Goal: Task Accomplishment & Management: Manage account settings

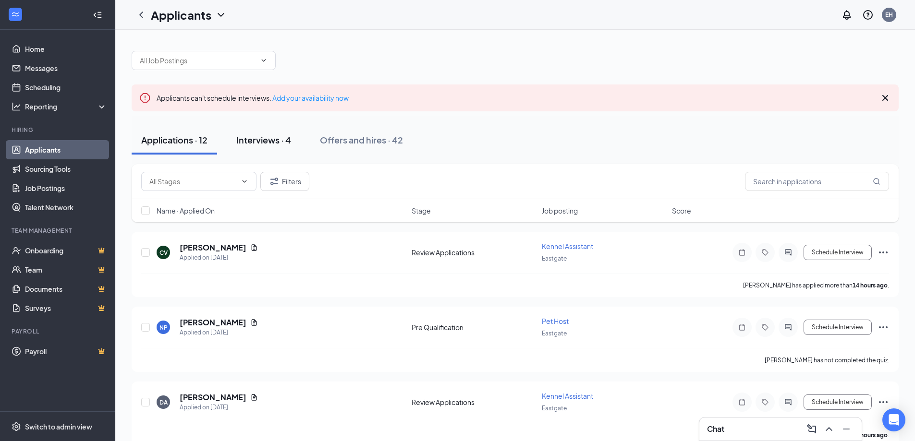
click at [255, 139] on div "Interviews · 4" at bounding box center [263, 140] width 55 height 12
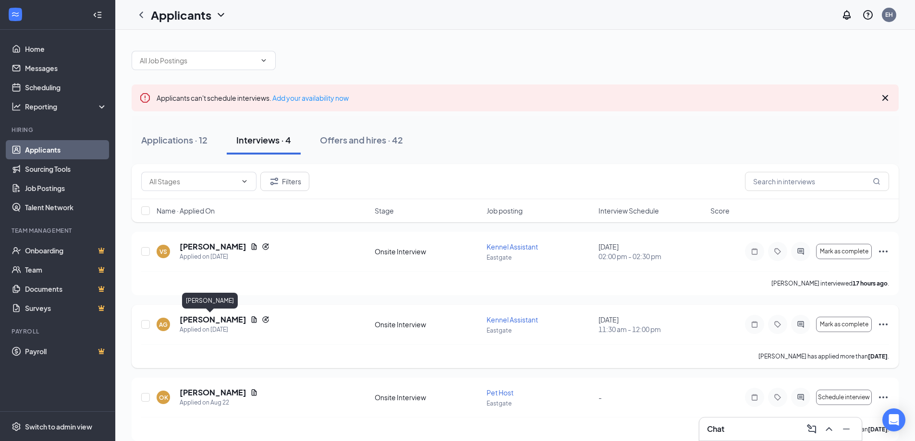
click at [205, 321] on h5 "[PERSON_NAME]" at bounding box center [213, 320] width 67 height 11
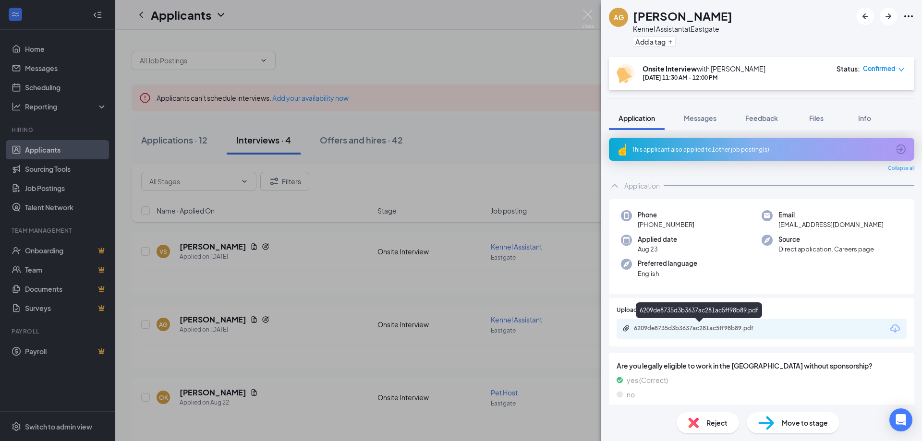
click at [671, 329] on div "6209de8735d3b3637ac281ac5ff98b89.pdf" at bounding box center [701, 329] width 134 height 8
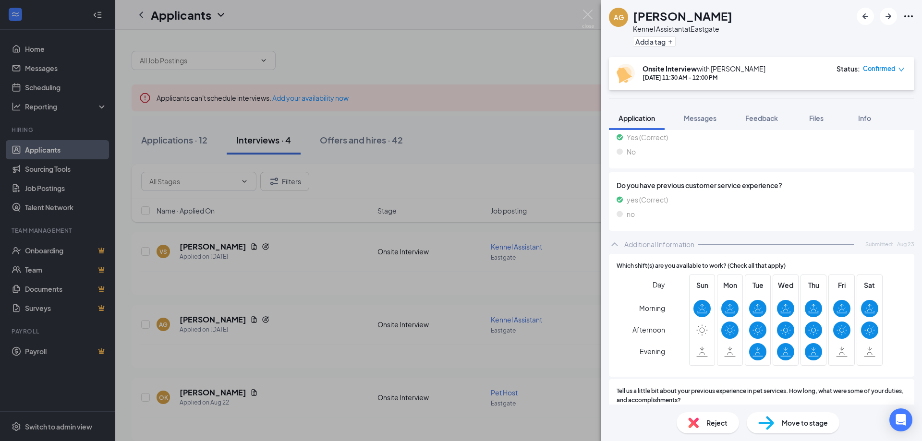
scroll to position [864, 0]
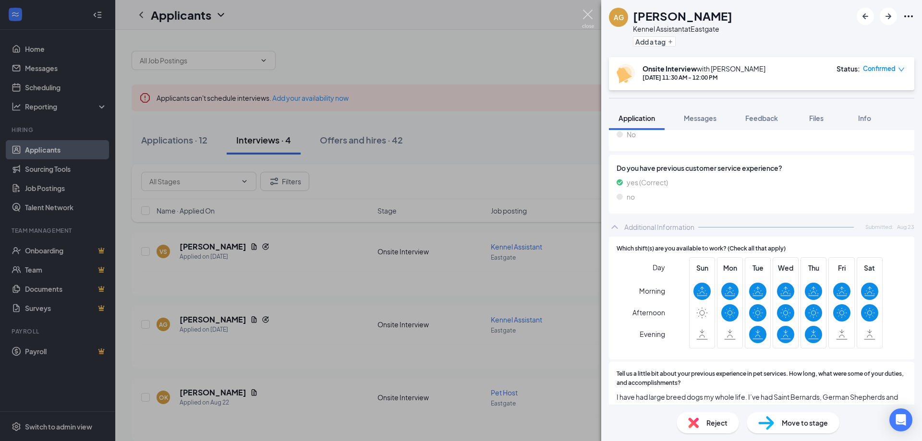
click at [589, 14] on img at bounding box center [588, 19] width 12 height 19
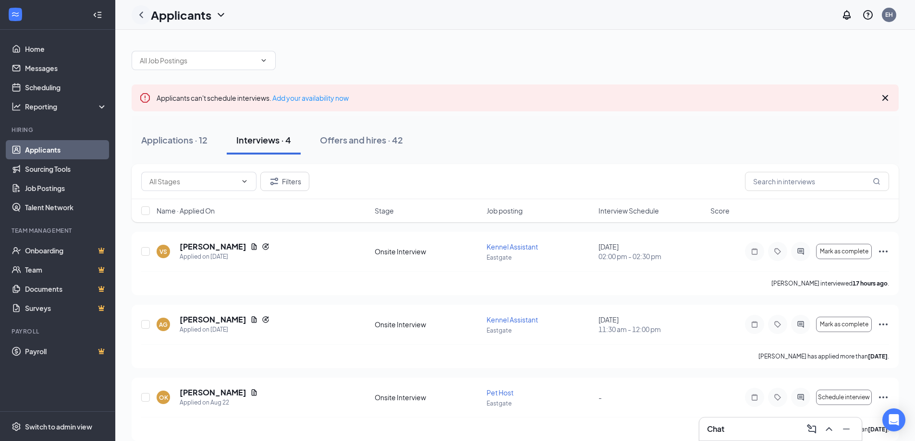
click at [141, 14] on icon "ChevronLeft" at bounding box center [141, 15] width 12 height 12
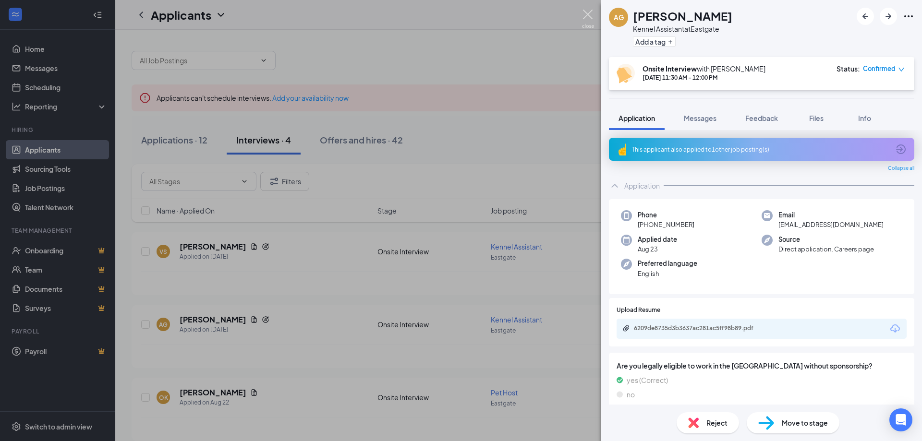
click at [589, 14] on img at bounding box center [588, 19] width 12 height 19
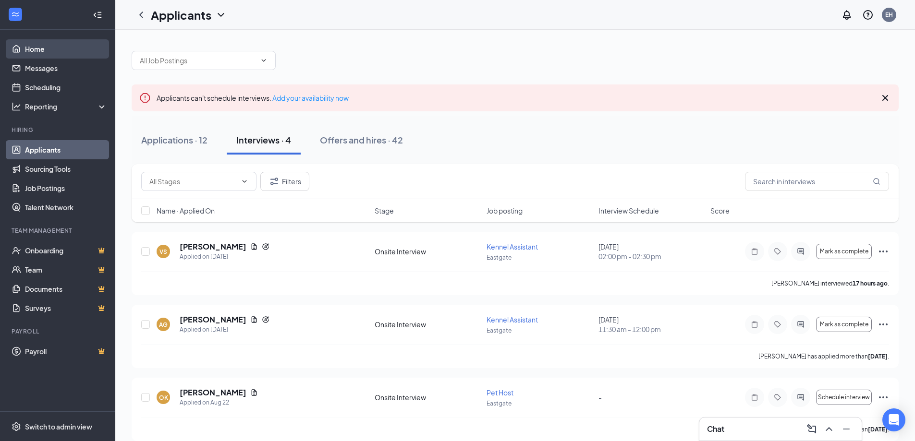
click at [36, 48] on link "Home" at bounding box center [66, 48] width 82 height 19
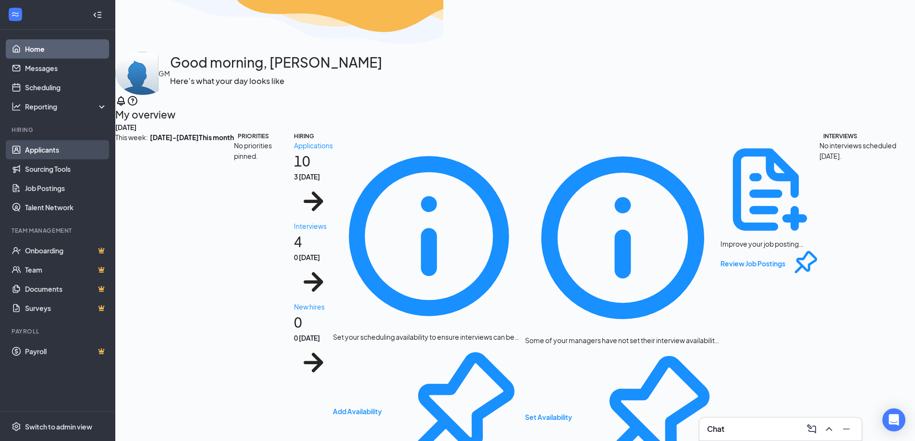
click at [39, 149] on link "Applicants" at bounding box center [66, 149] width 82 height 19
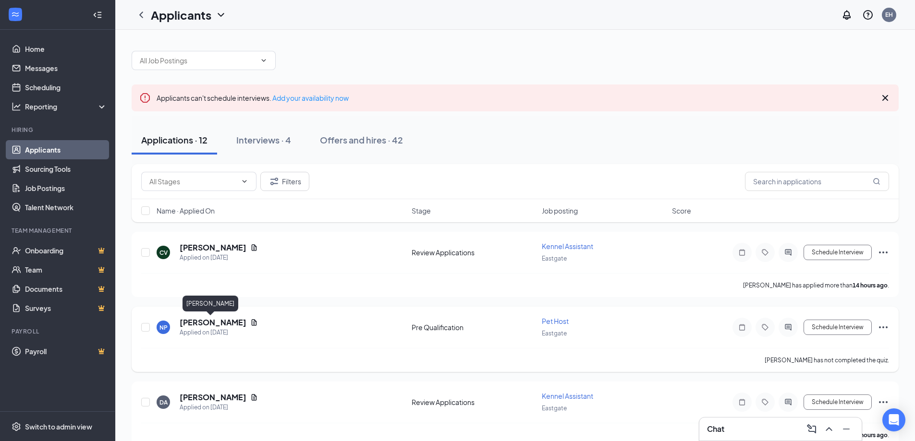
click at [207, 322] on h5 "[PERSON_NAME]" at bounding box center [213, 322] width 67 height 11
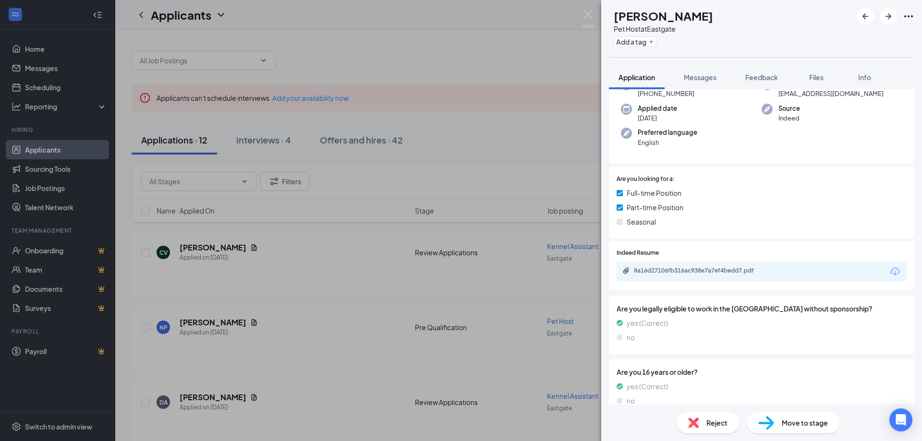
scroll to position [98, 0]
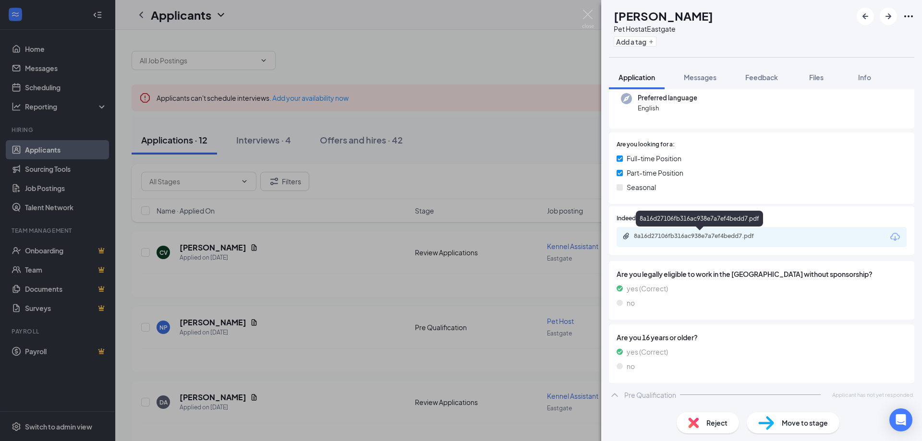
click at [681, 239] on div "8a16d27106fb316ac938e7a7ef4bedd7.pdf" at bounding box center [701, 236] width 134 height 8
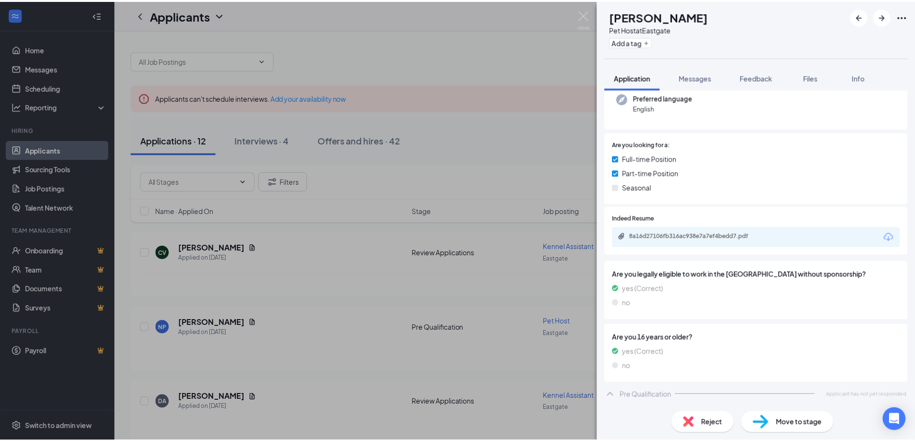
scroll to position [94, 0]
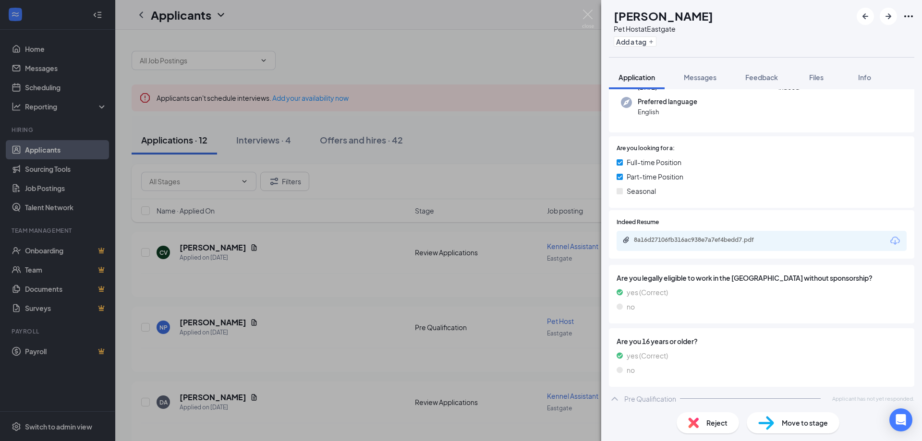
click at [591, 7] on div "NP [PERSON_NAME] Pet Host at [GEOGRAPHIC_DATA] Add a tag Application Messages F…" at bounding box center [461, 220] width 922 height 441
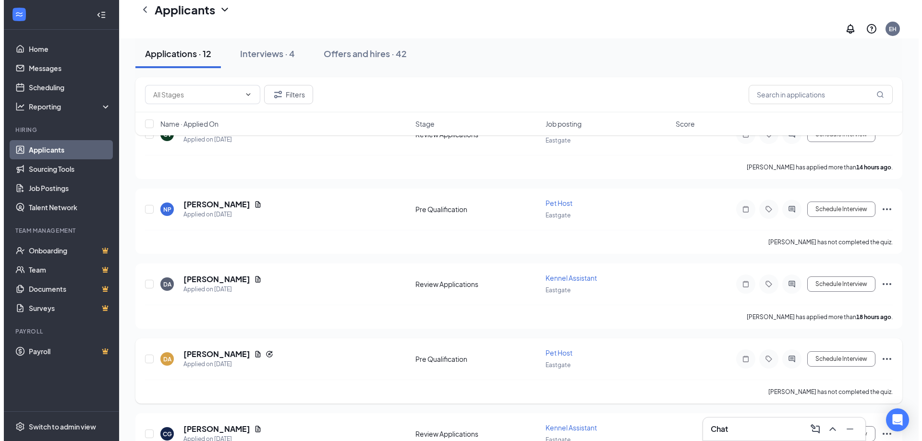
scroll to position [144, 0]
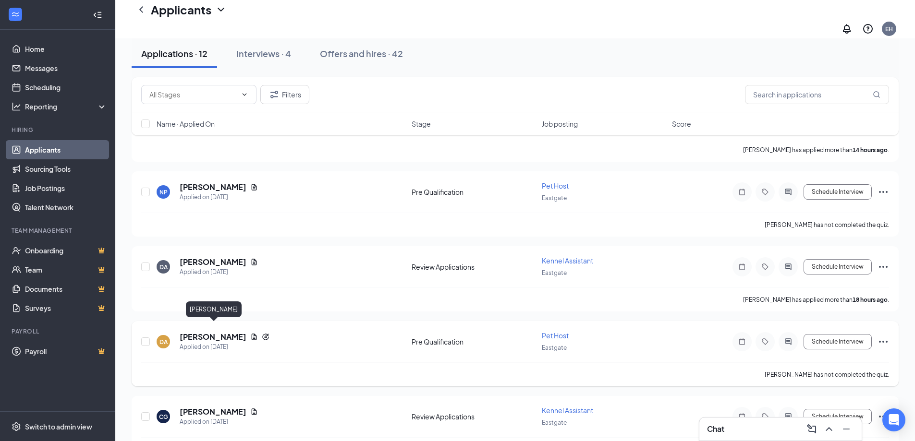
click at [215, 332] on h5 "[PERSON_NAME]" at bounding box center [213, 337] width 67 height 11
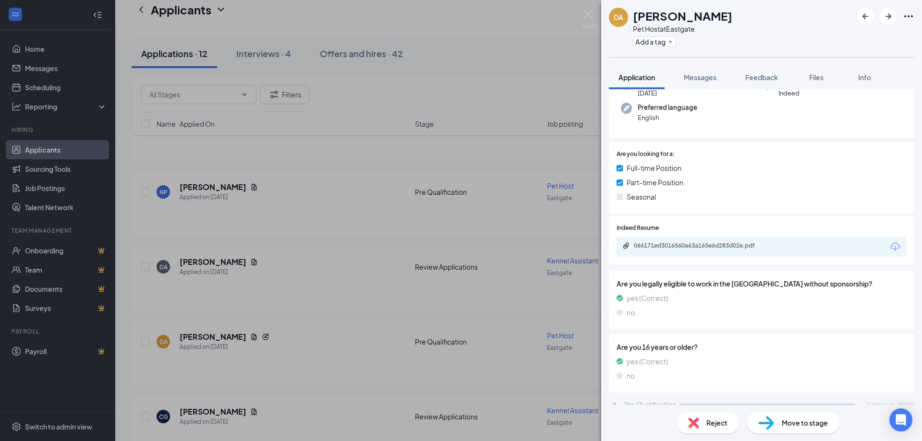
scroll to position [63, 0]
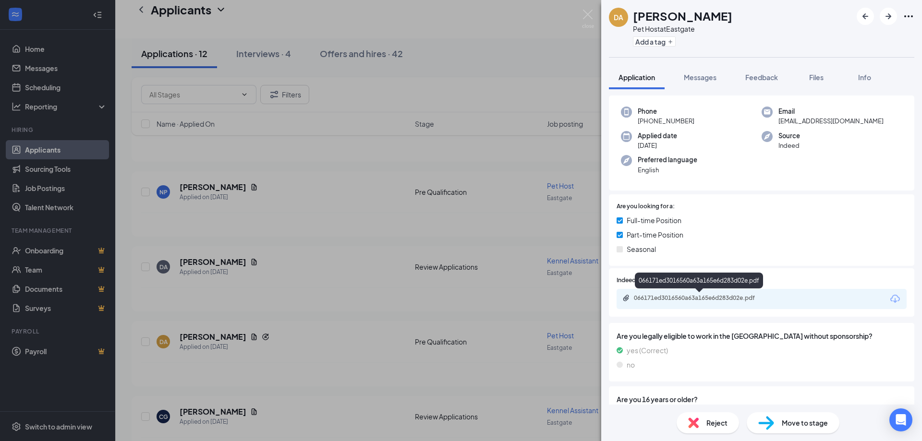
click at [669, 298] on div "066171ed3016560a63a165e6d283d02e.pdf" at bounding box center [701, 298] width 134 height 8
click at [588, 15] on img at bounding box center [588, 19] width 12 height 19
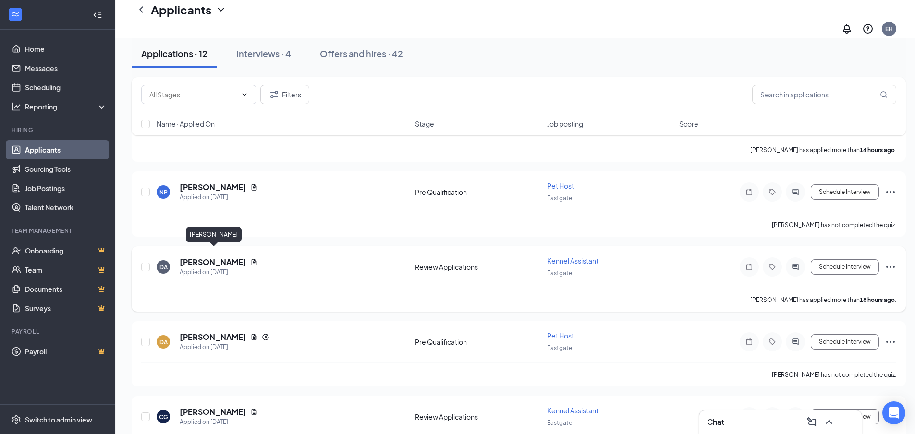
click at [217, 257] on h5 "[PERSON_NAME]" at bounding box center [213, 262] width 67 height 11
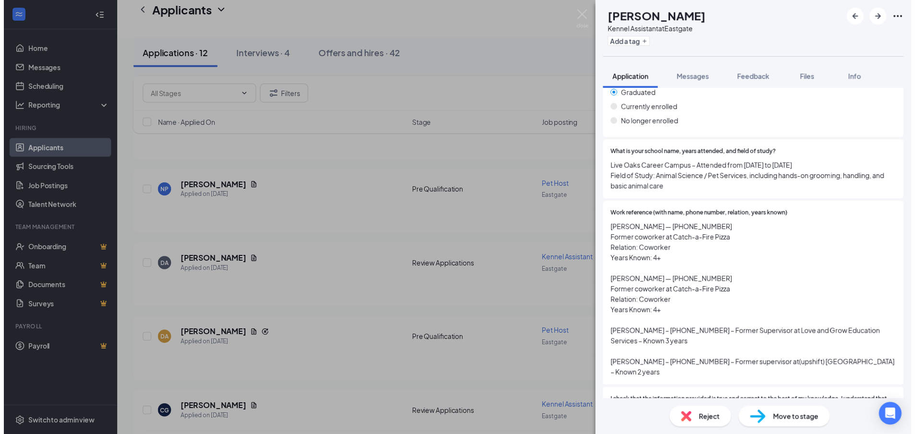
scroll to position [1386, 0]
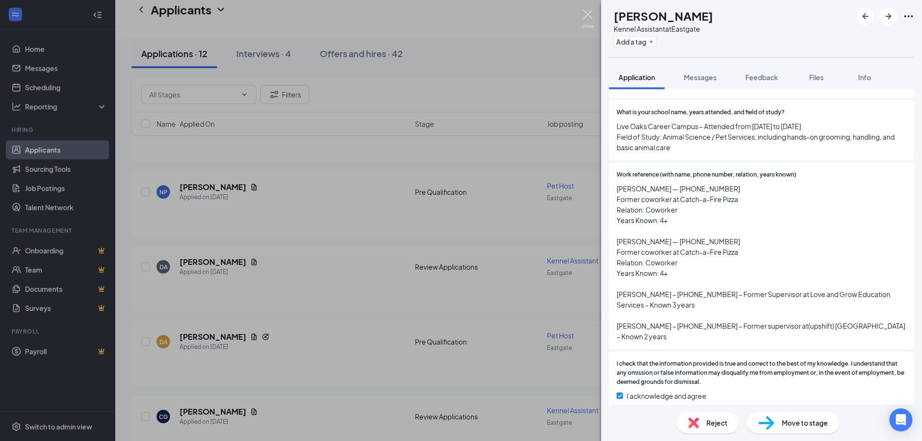
click at [590, 12] on img at bounding box center [588, 19] width 12 height 19
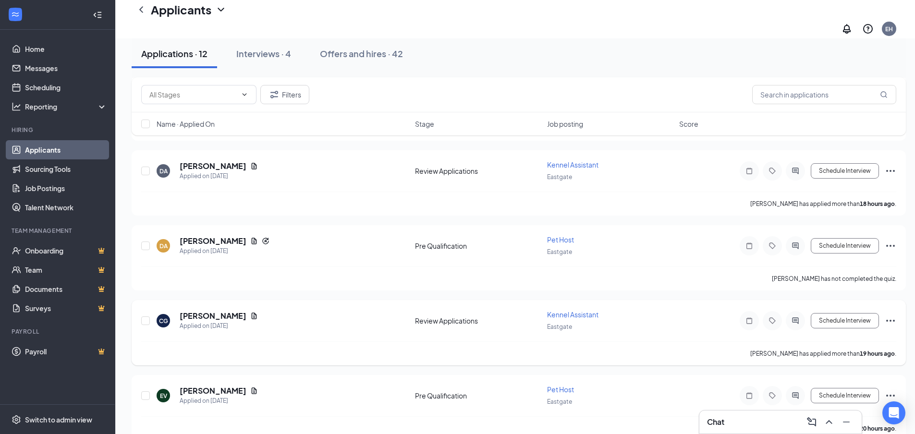
scroll to position [288, 0]
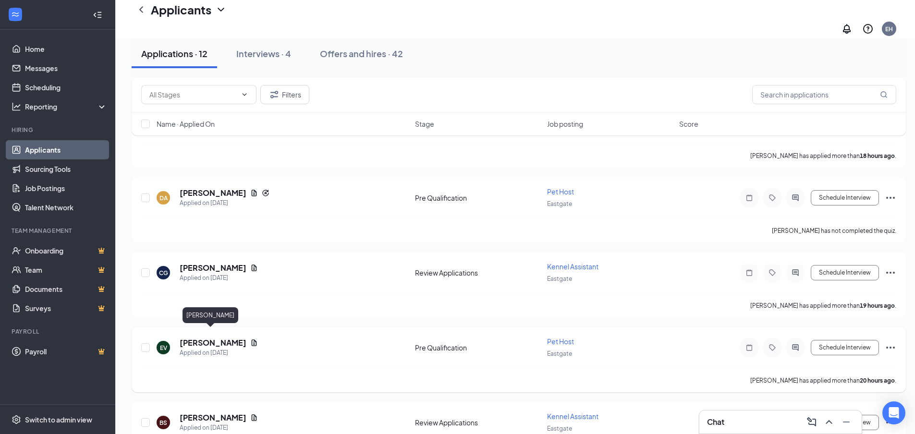
click at [202, 338] on h5 "[PERSON_NAME]" at bounding box center [213, 343] width 67 height 11
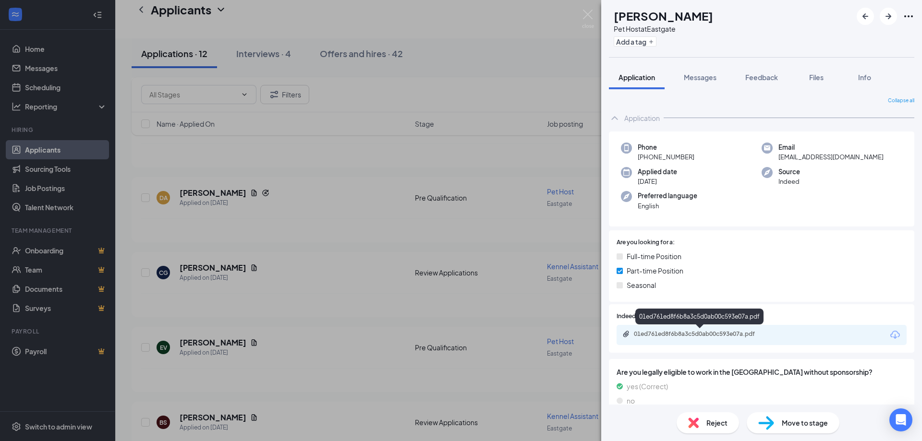
click at [670, 337] on div "01ed761ed8f6b8a3c5d0ab00c593e07a.pdf" at bounding box center [701, 334] width 134 height 8
click at [585, 11] on img at bounding box center [588, 19] width 12 height 19
